Goal: Check status: Check status

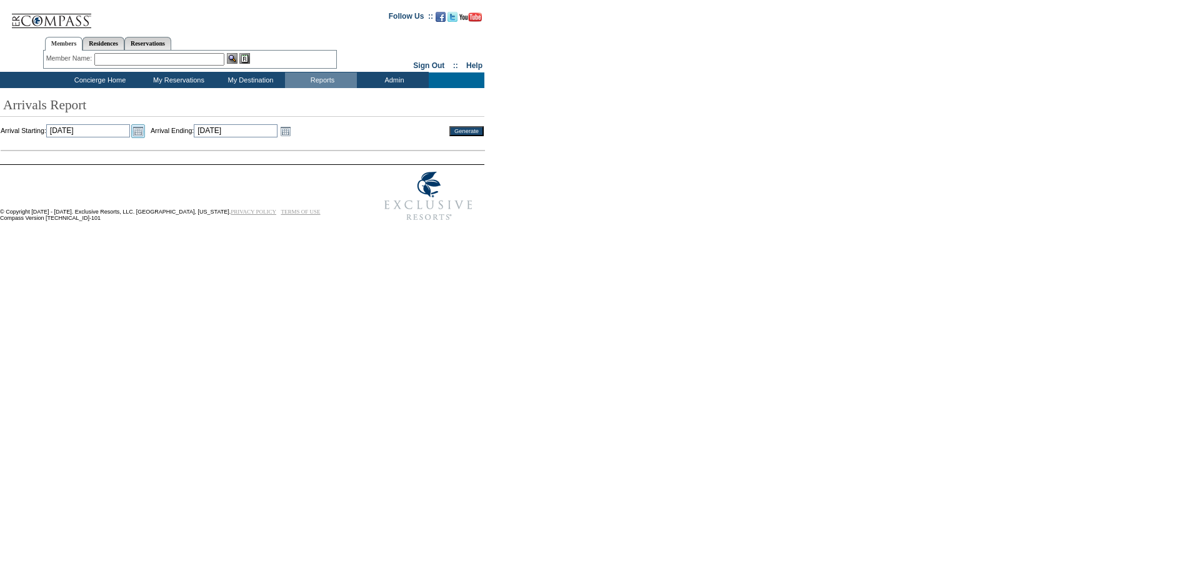
click at [145, 131] on link "Open the calendar popup." at bounding box center [138, 131] width 14 height 14
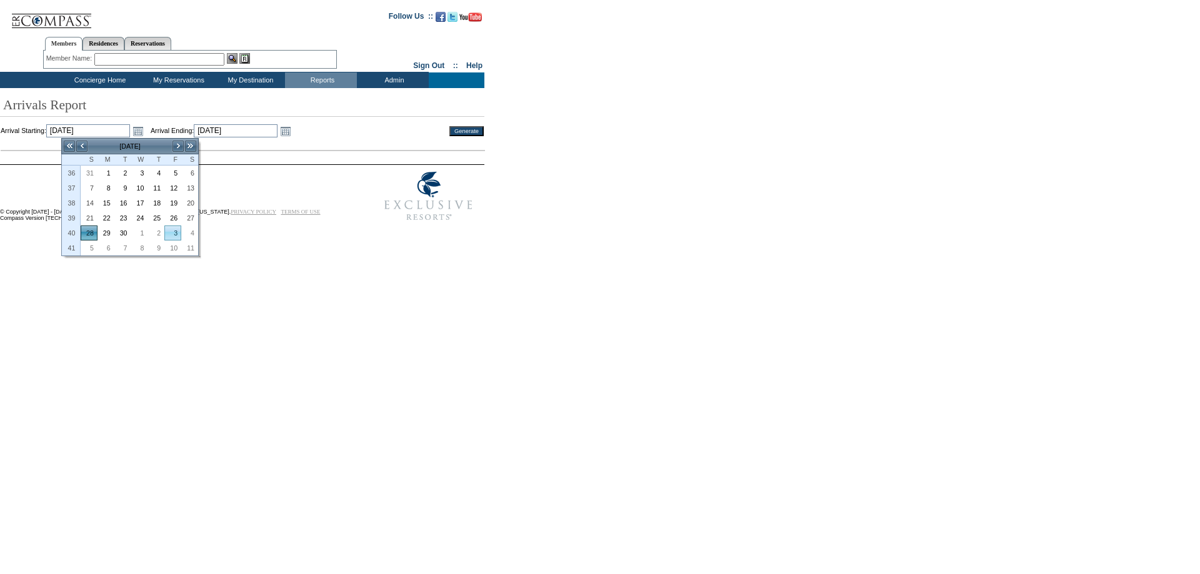
click at [169, 231] on link "3" at bounding box center [173, 233] width 16 height 14
type input "[DATE]"
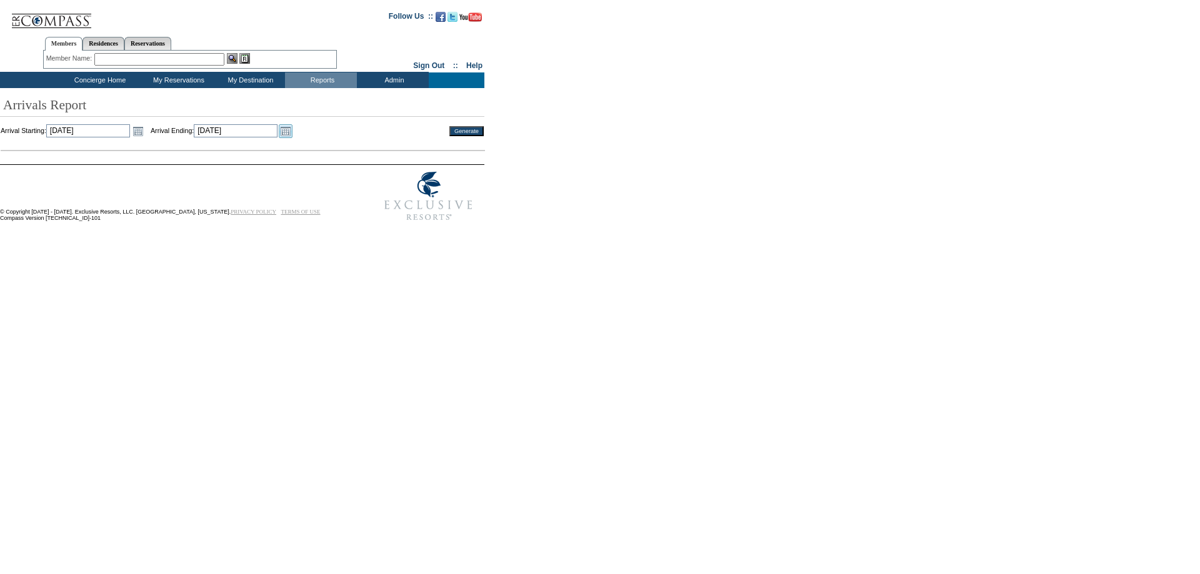
click at [292, 137] on link "Open the calendar popup." at bounding box center [286, 131] width 14 height 14
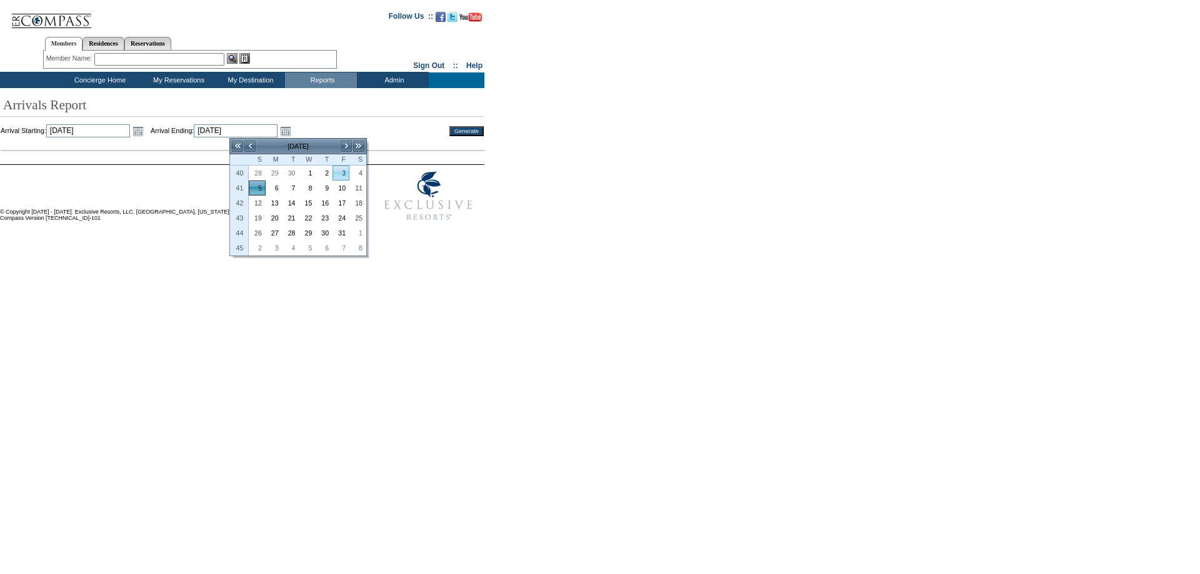
click at [343, 170] on link "3" at bounding box center [341, 173] width 16 height 14
type input "[DATE]"
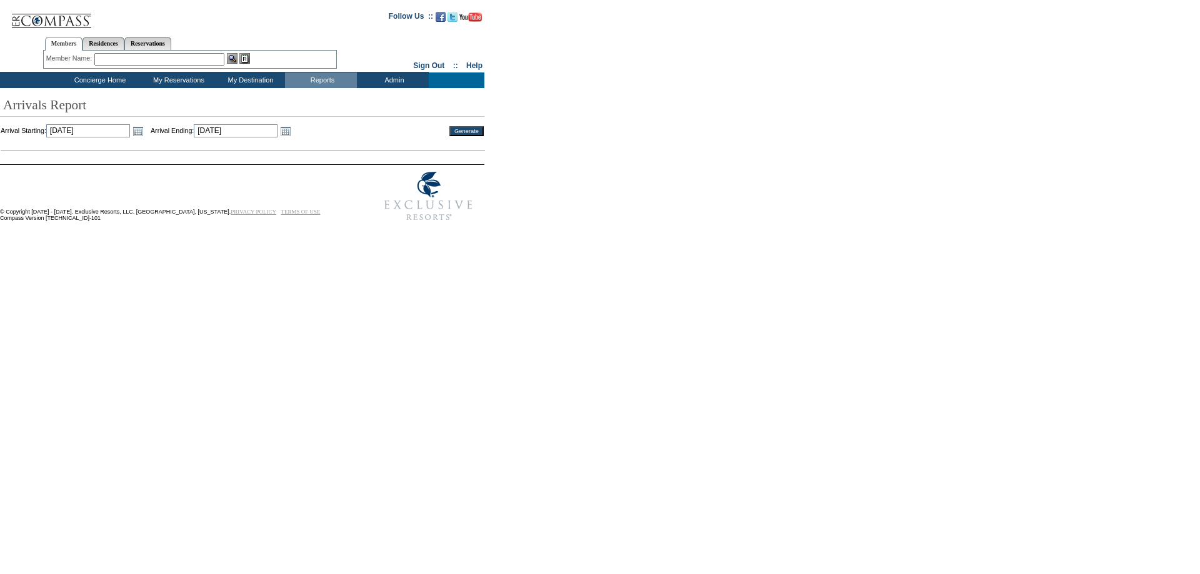
click at [446, 131] on td "Generate" at bounding box center [459, 131] width 50 height 14
click at [449, 131] on input "Generate" at bounding box center [466, 131] width 34 height 10
